Goal: Task Accomplishment & Management: Manage account settings

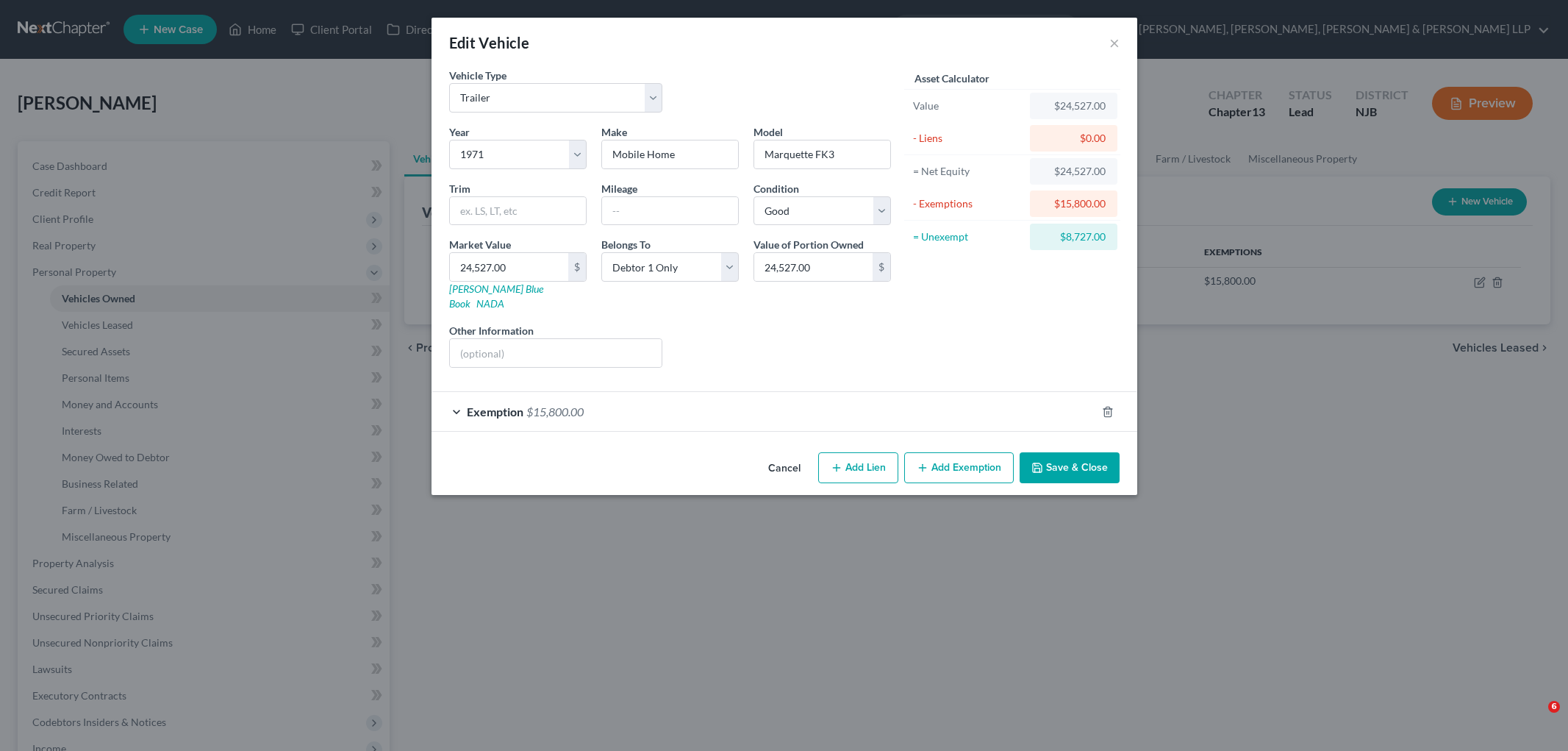
select select "2"
select select "55"
select select "2"
select select "0"
click at [1079, 453] on button "Save & Close" at bounding box center [1070, 468] width 100 height 31
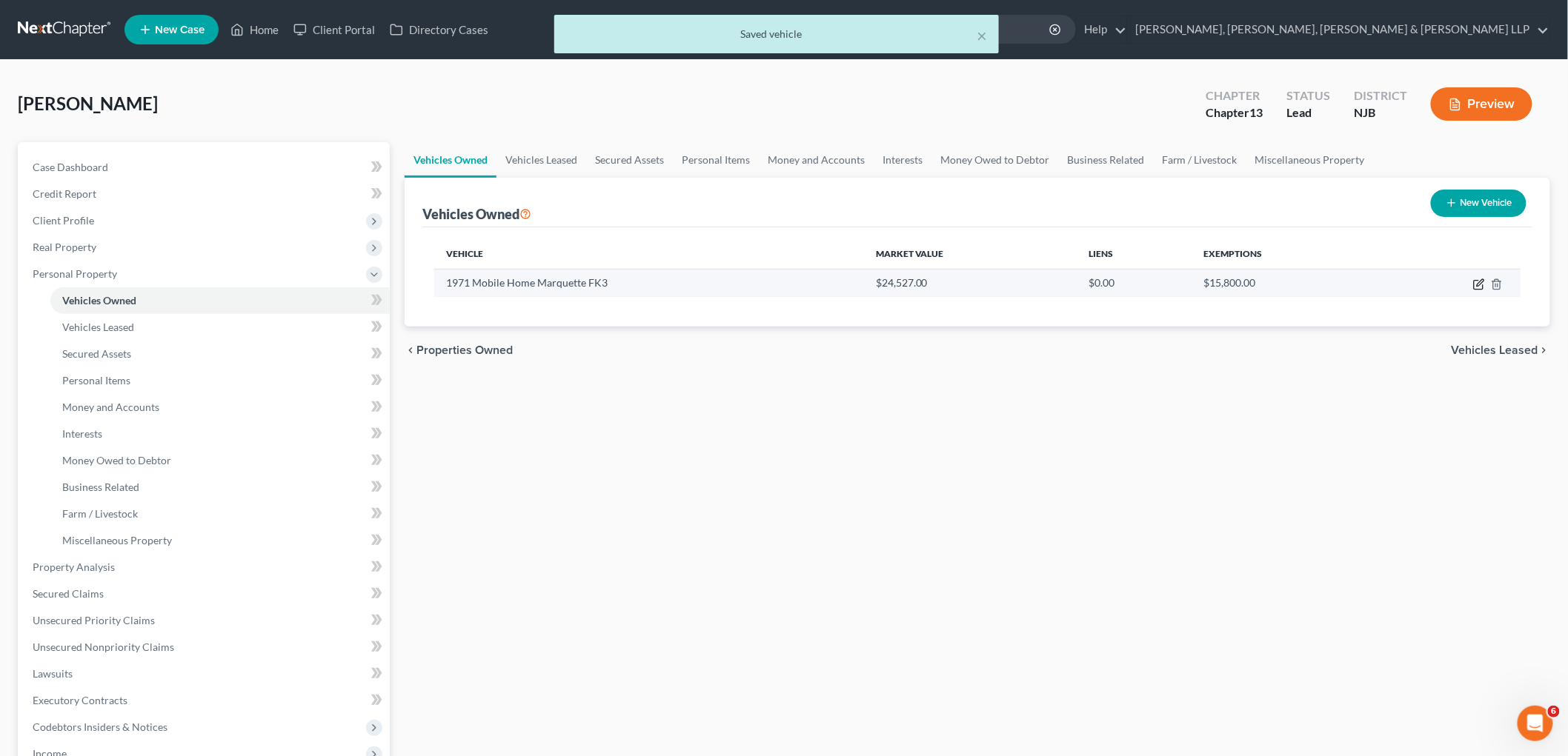
click at [1479, 282] on icon "button" at bounding box center [1479, 284] width 12 height 12
select select "2"
select select "55"
select select "2"
select select "0"
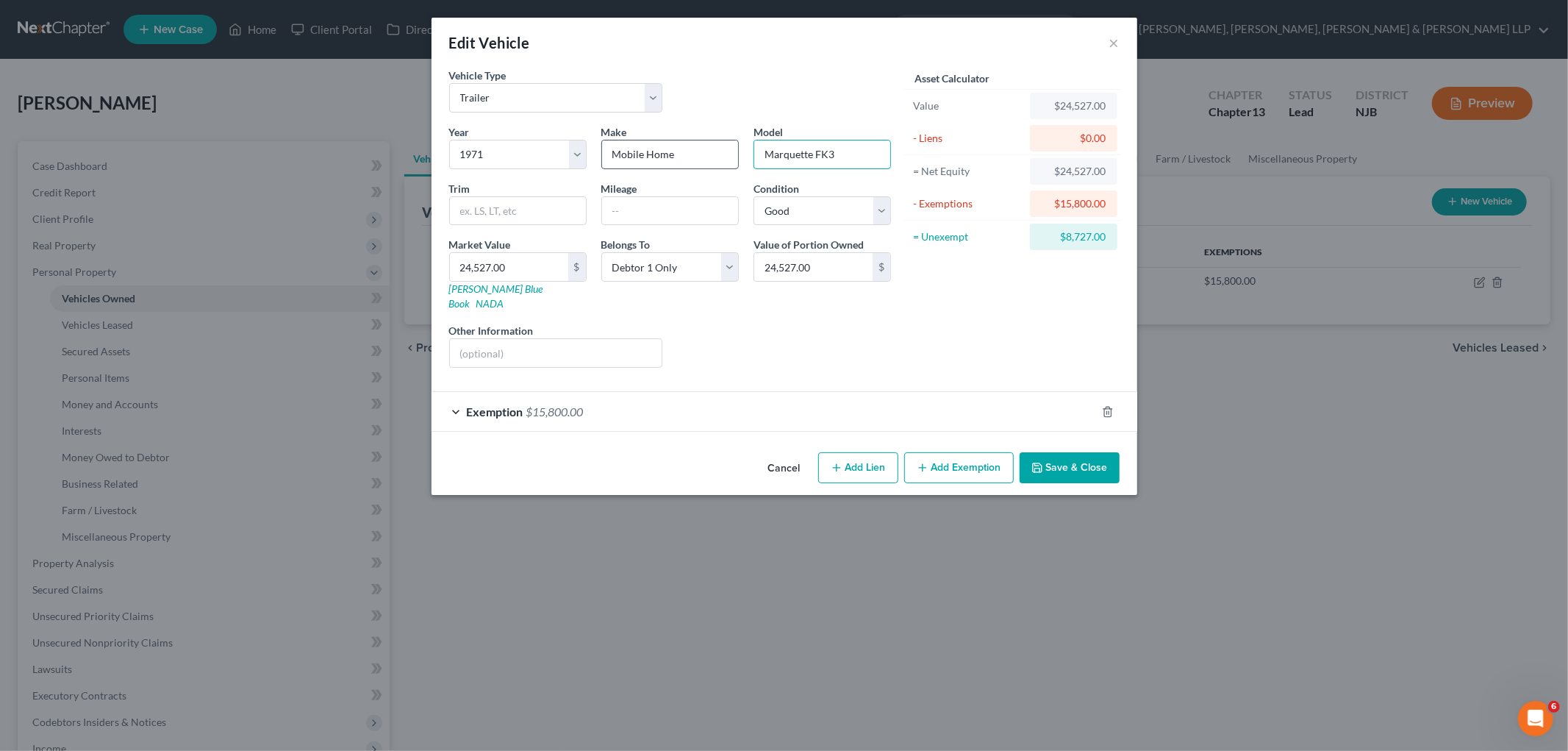
drag, startPoint x: 813, startPoint y: 156, endPoint x: 720, endPoint y: 151, distance: 93.1
click at [720, 151] on div "Year Select 2026 2025 2024 2023 2022 2021 2020 2019 2018 2017 2016 2015 2014 20…" at bounding box center [670, 252] width 456 height 255
type input "[PERSON_NAME] FK3"
click at [1042, 453] on button "Save & Close" at bounding box center [1070, 468] width 100 height 31
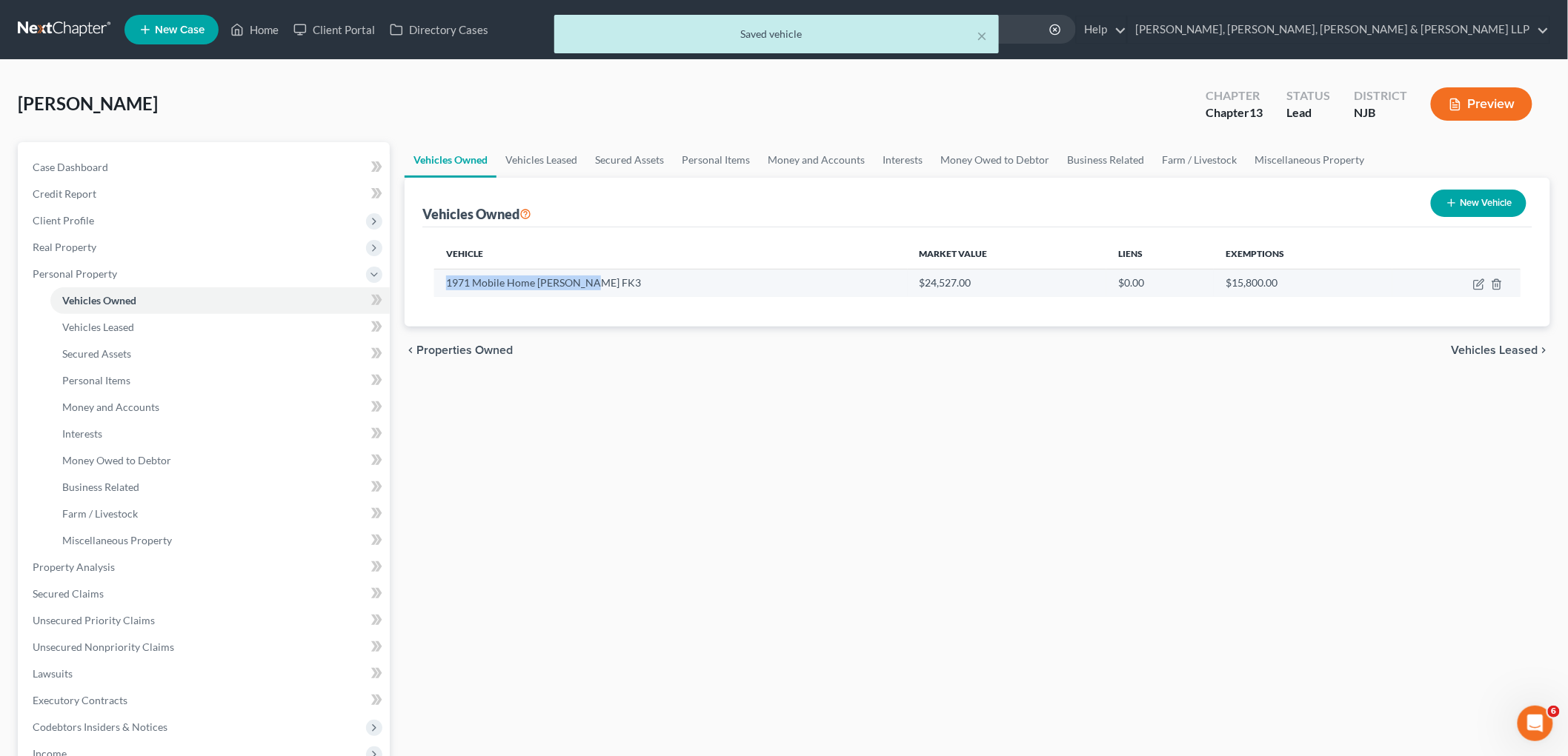
drag, startPoint x: 594, startPoint y: 280, endPoint x: 446, endPoint y: 272, distance: 148.2
click at [446, 272] on td "1971 Mobile Home [PERSON_NAME] FK3" at bounding box center [671, 282] width 474 height 28
copy td "1971 Mobile Home [PERSON_NAME] FK3"
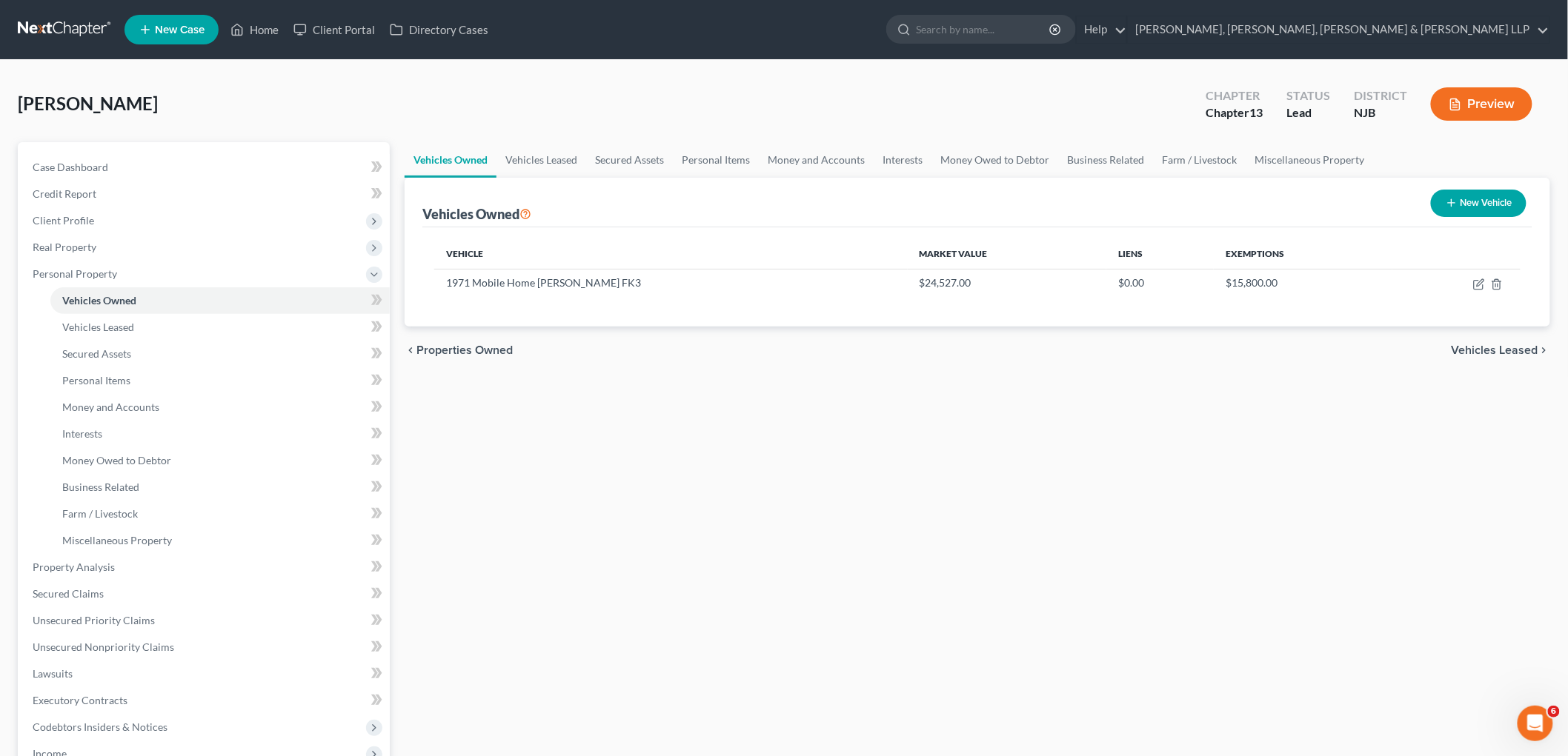
drag, startPoint x: 1354, startPoint y: 491, endPoint x: 1188, endPoint y: 453, distance: 170.3
click at [1354, 491] on div "Vehicles Owned Vehicles Leased Secured Assets Personal Items Money and Accounts…" at bounding box center [977, 583] width 1161 height 881
